Goal: Share content

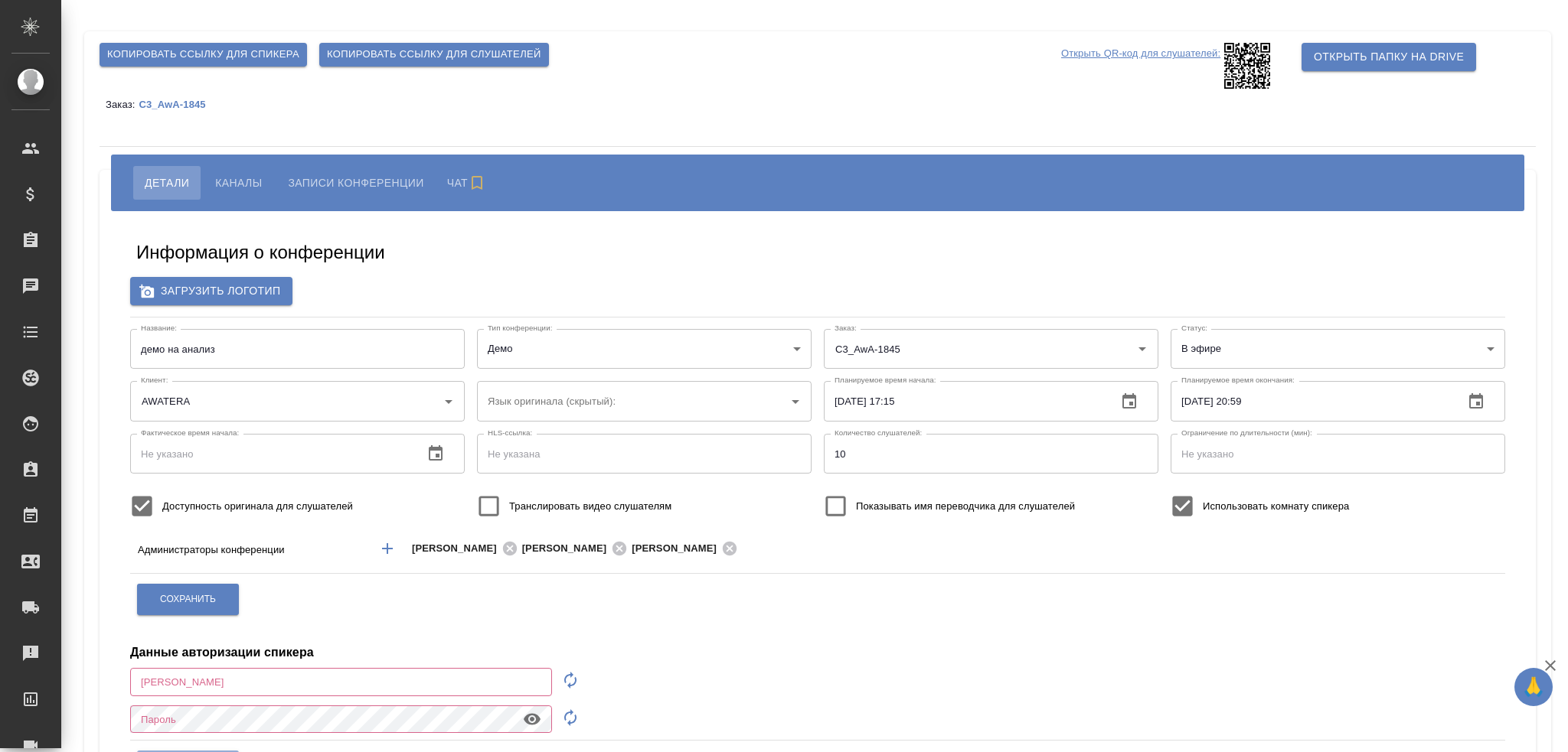
type input "AWATERA"
click at [1121, 47] on p "Открыть QR-код для слушателей:" at bounding box center [1140, 66] width 159 height 46
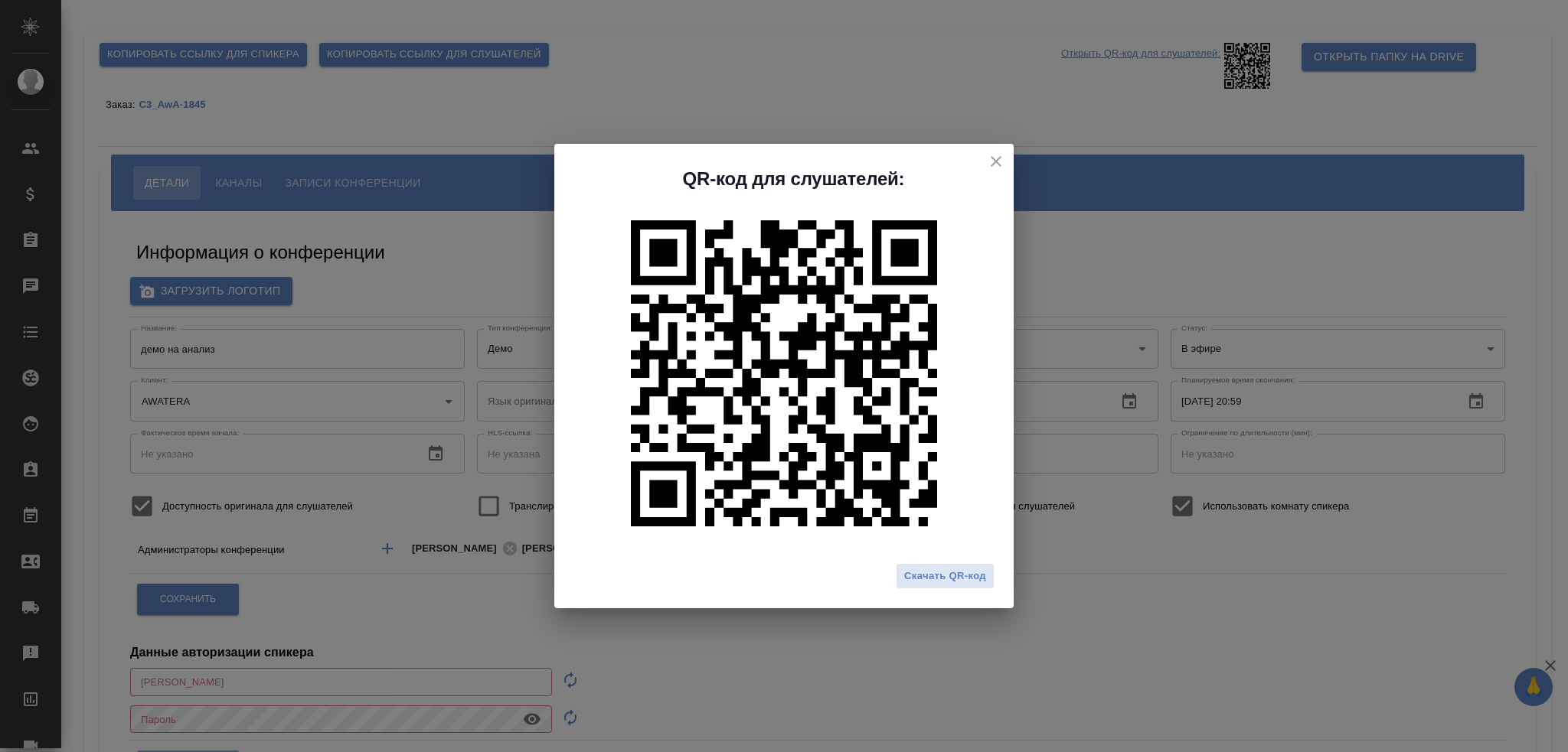
click at [1059, 161] on div "QR-код для слушателей: Скачать QR-код" at bounding box center [784, 376] width 1568 height 752
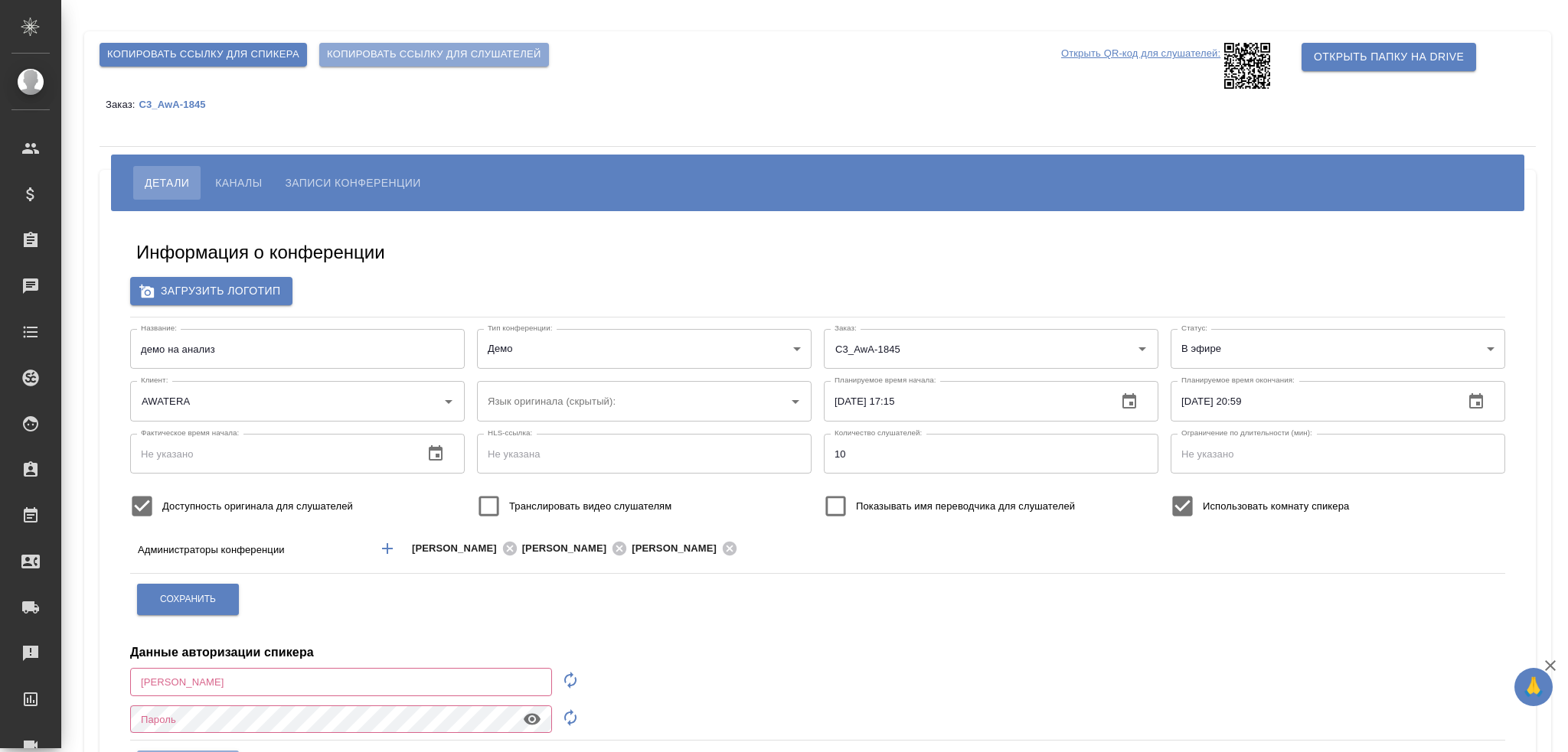
click at [497, 56] on span "Копировать ссылку для слушателей" at bounding box center [434, 55] width 214 height 18
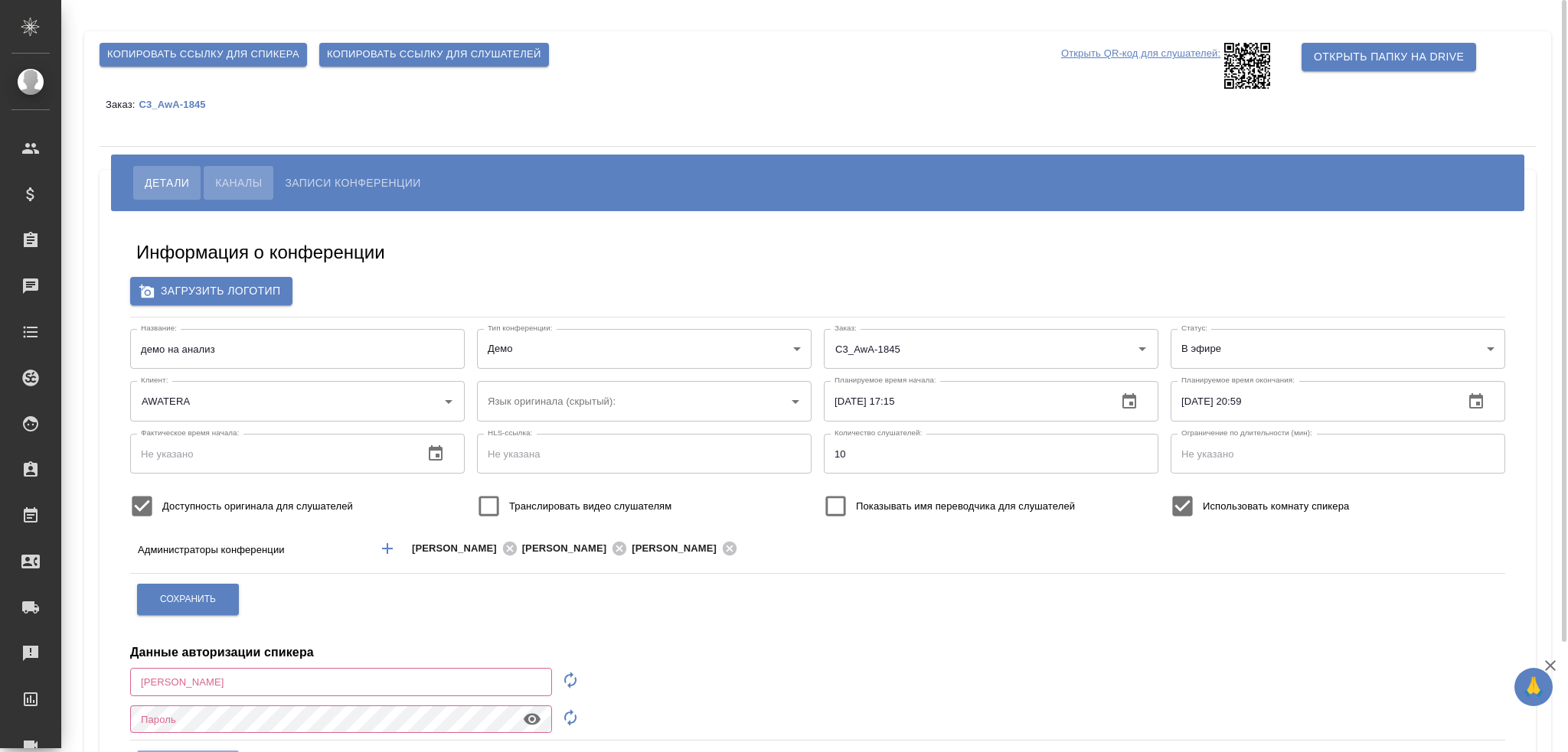
click at [252, 175] on span "Каналы" at bounding box center [238, 183] width 47 height 18
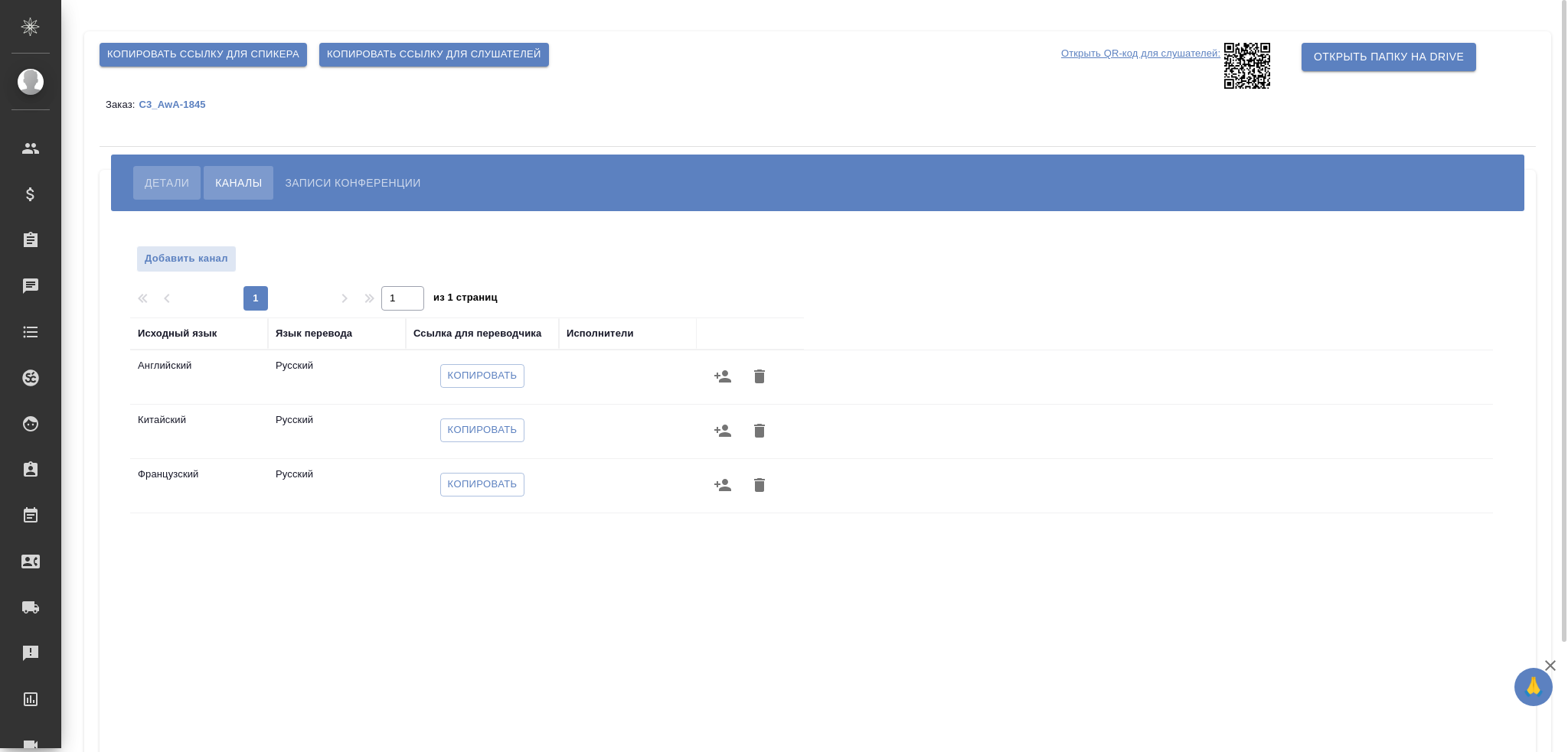
click at [171, 190] on span "Детали" at bounding box center [166, 183] width 44 height 18
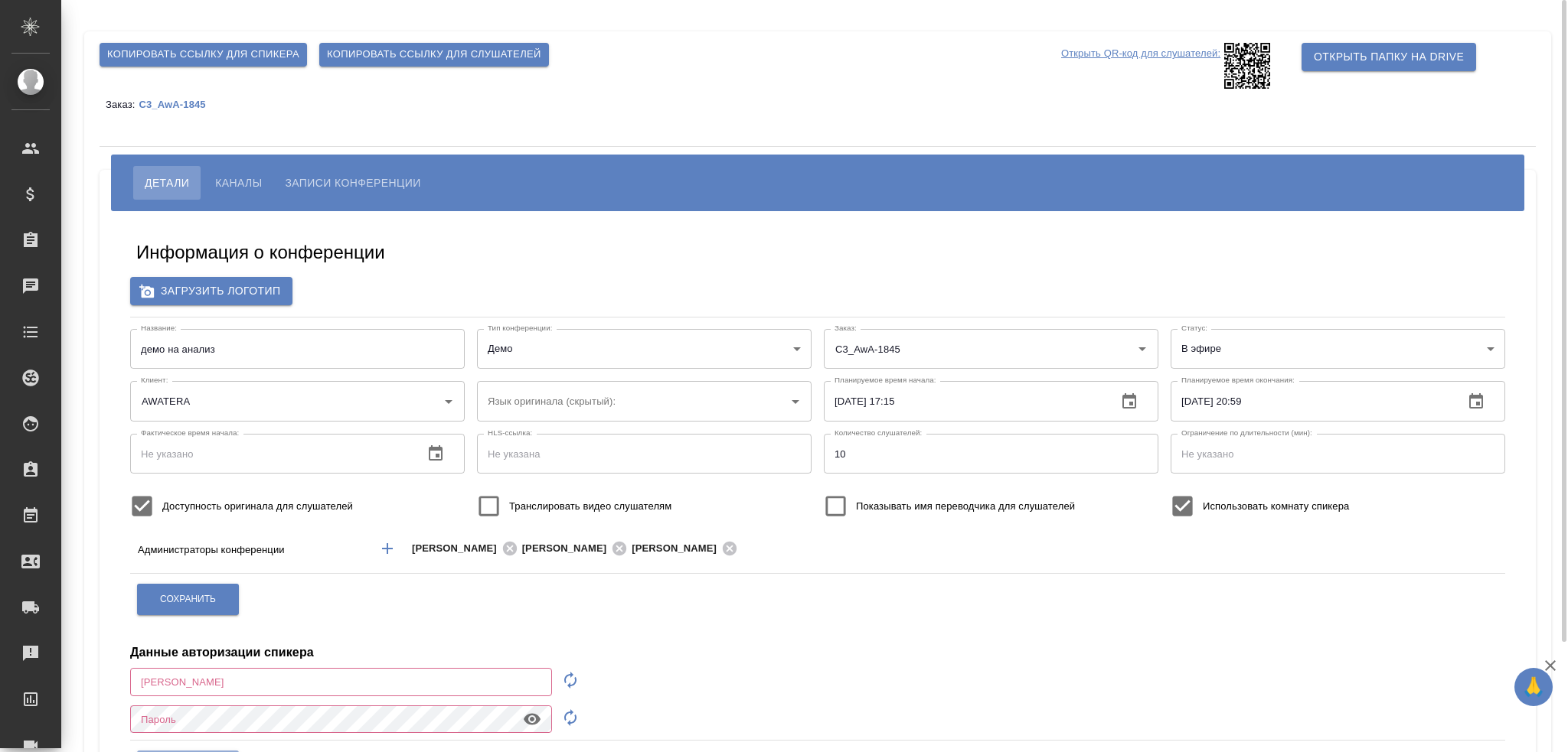
click at [367, 180] on span "Записи конференции" at bounding box center [353, 183] width 136 height 18
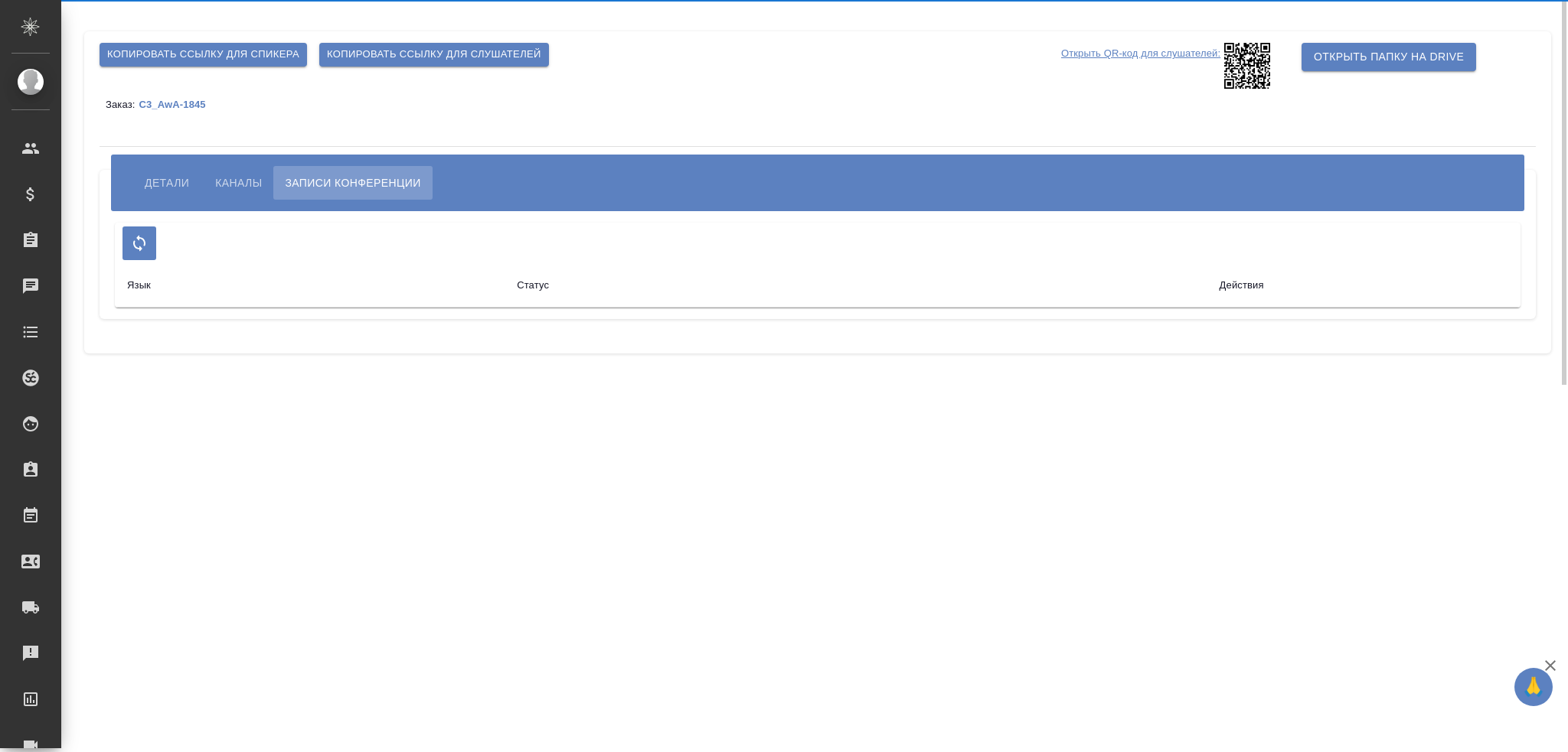
click at [224, 187] on span "Каналы" at bounding box center [238, 183] width 47 height 18
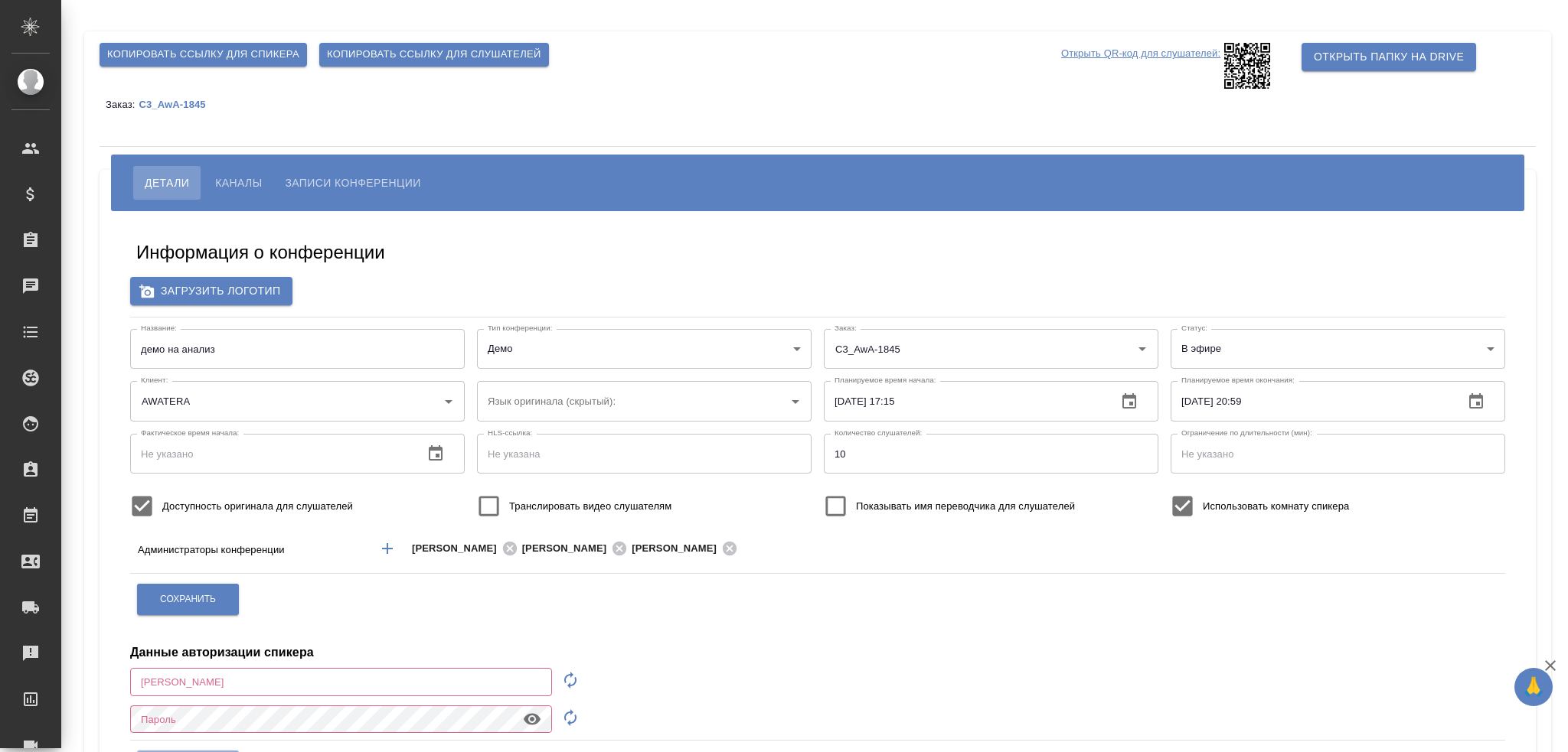
click at [374, 52] on span "Копировать ссылку для слушателей" at bounding box center [434, 55] width 214 height 18
